Goal: Task Accomplishment & Management: Use online tool/utility

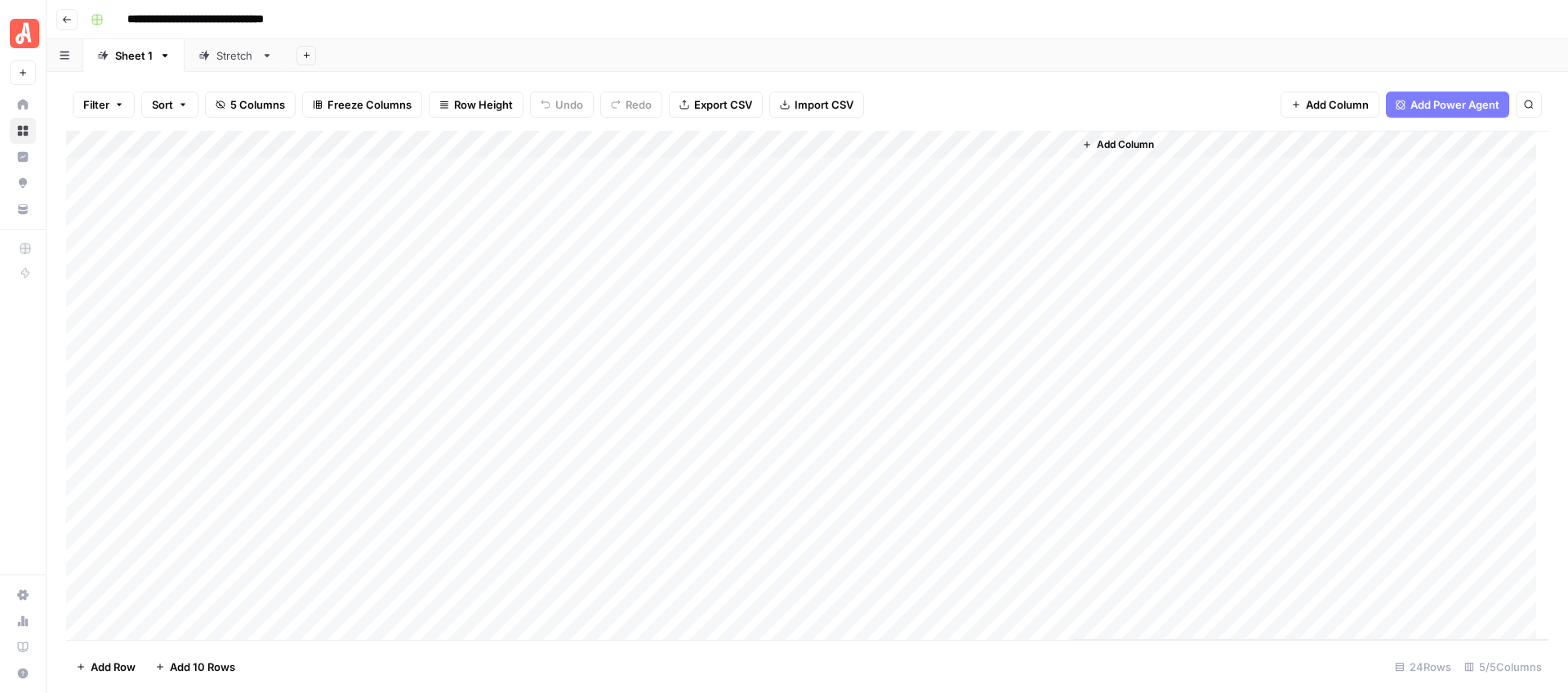
click at [227, 54] on div "Stretch" at bounding box center [235, 55] width 38 height 16
click at [126, 58] on div "Sheet 1" at bounding box center [134, 55] width 38 height 16
click at [740, 170] on div "Add Column" at bounding box center [807, 385] width 1482 height 509
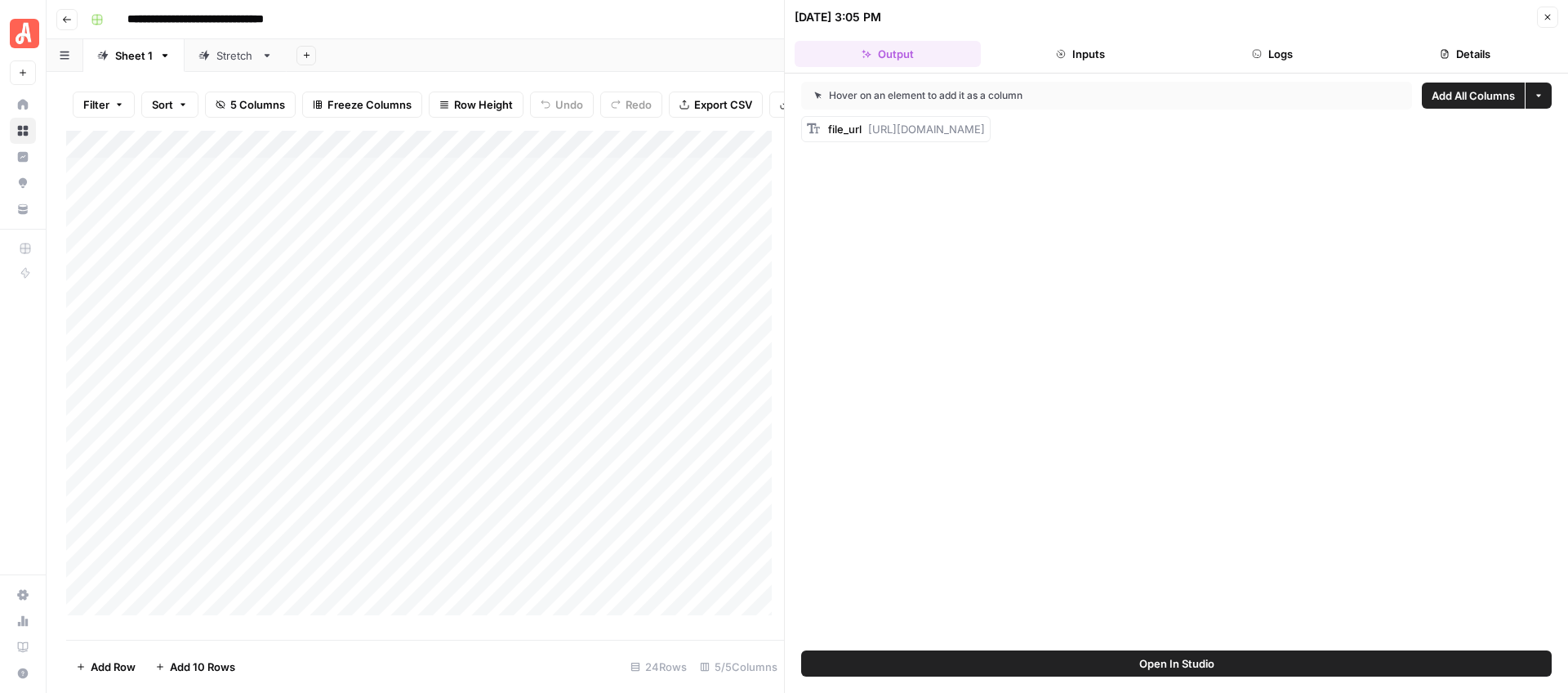
click at [1553, 20] on button "Close" at bounding box center [1547, 17] width 21 height 21
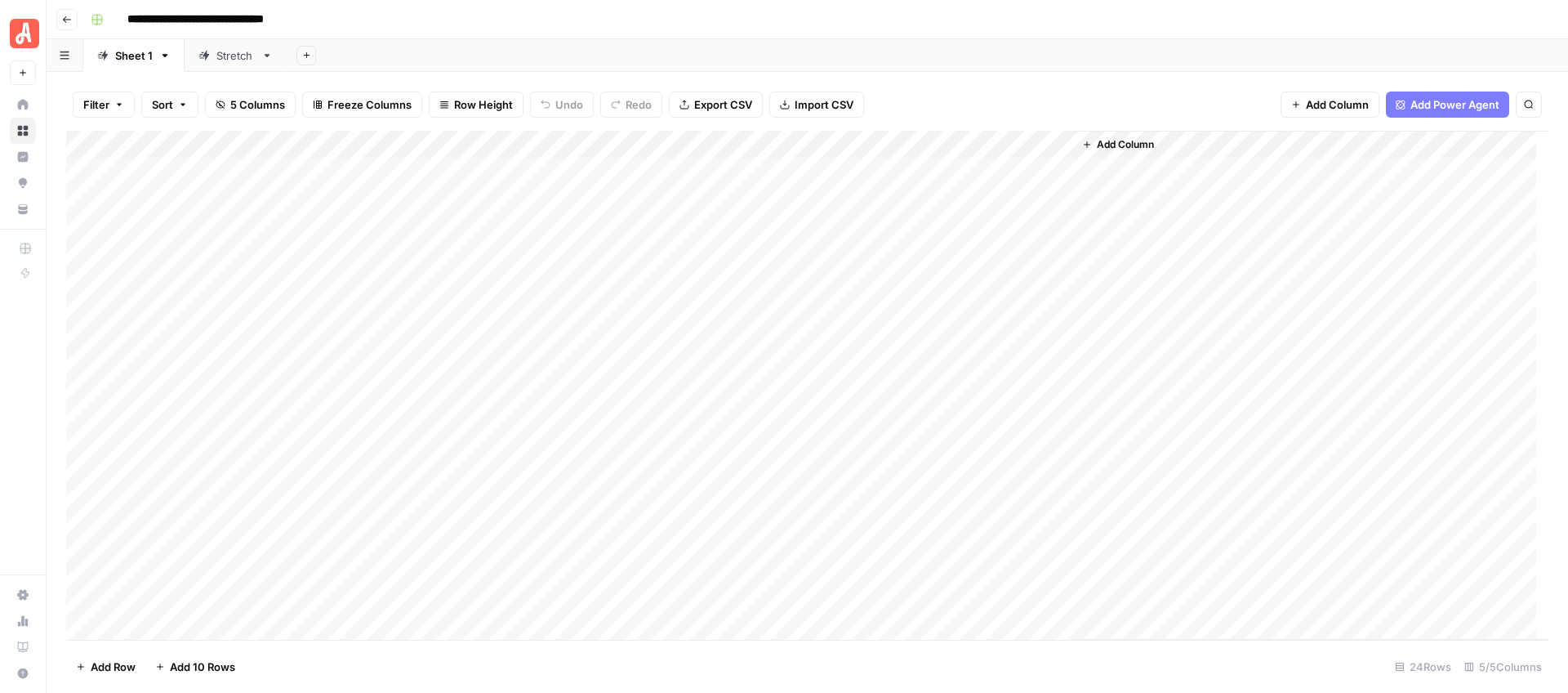
click at [251, 233] on div "Add Column" at bounding box center [807, 385] width 1482 height 509
click at [184, 512] on div "Add Column" at bounding box center [807, 385] width 1482 height 509
click at [140, 143] on div "Add Column" at bounding box center [807, 385] width 1482 height 509
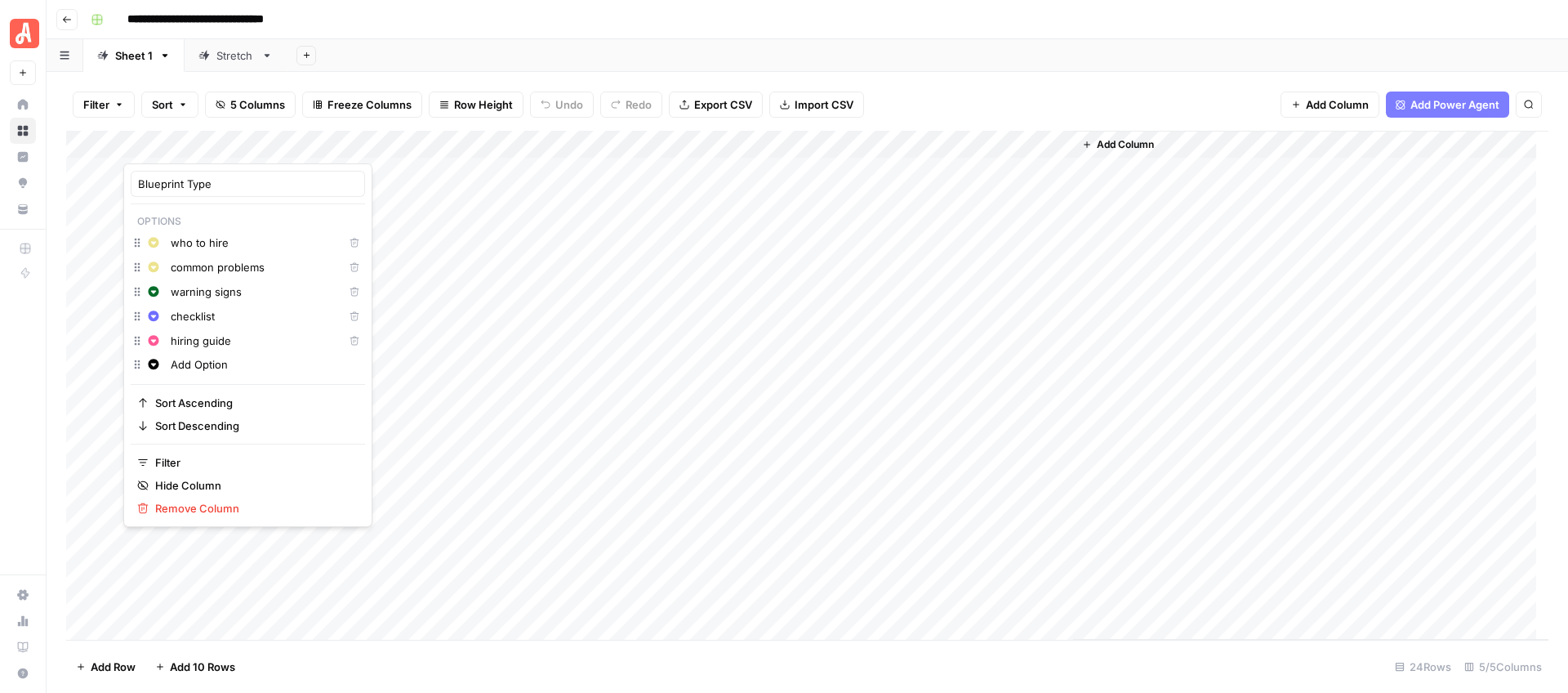
click at [547, 16] on div "**********" at bounding box center [818, 20] width 1467 height 26
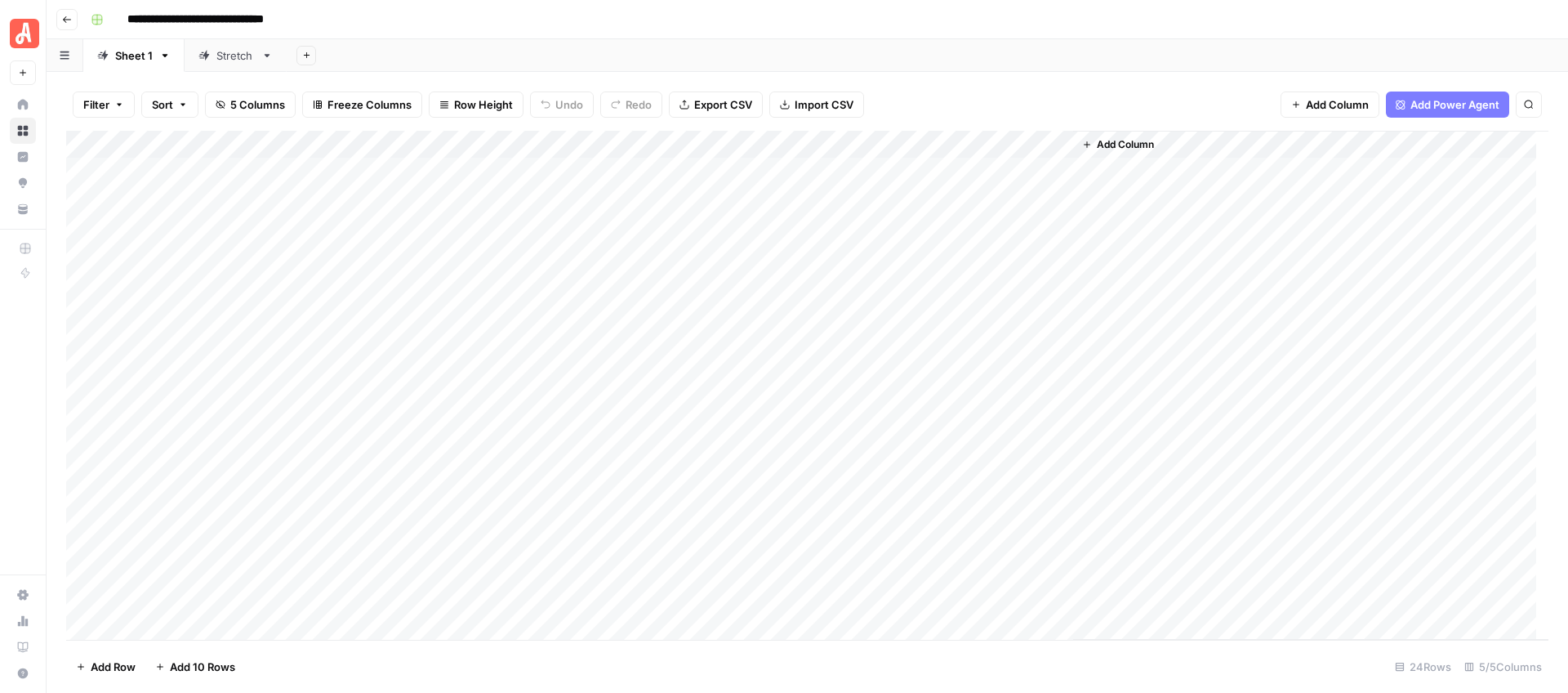
click at [460, 170] on div "Add Column" at bounding box center [807, 385] width 1482 height 509
click at [905, 172] on div "Add Column" at bounding box center [807, 385] width 1482 height 509
click at [1078, 23] on div "**********" at bounding box center [818, 20] width 1467 height 26
